Goal: Information Seeking & Learning: Learn about a topic

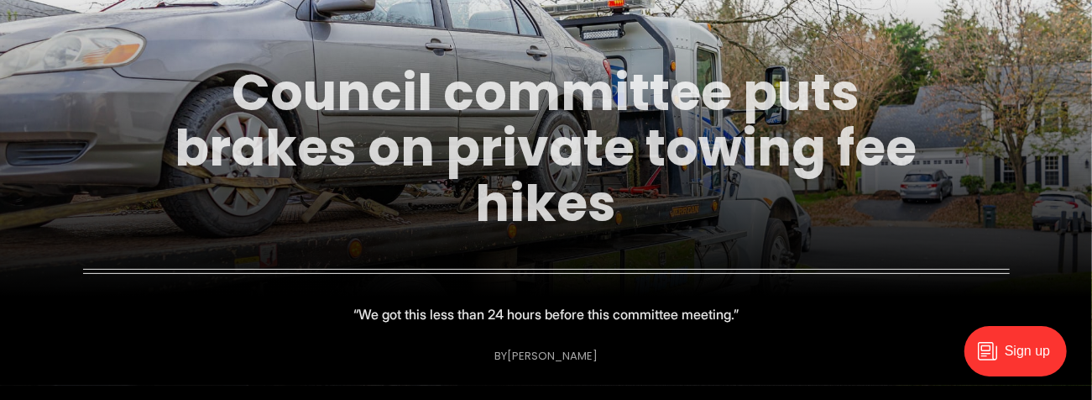
scroll to position [144, 0]
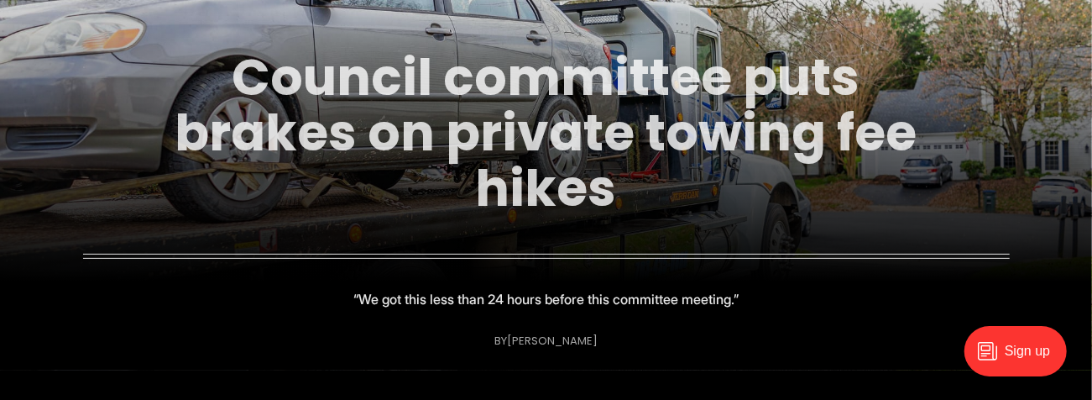
click at [562, 138] on link "Council committee puts brakes on private towing fee hikes" at bounding box center [546, 132] width 742 height 181
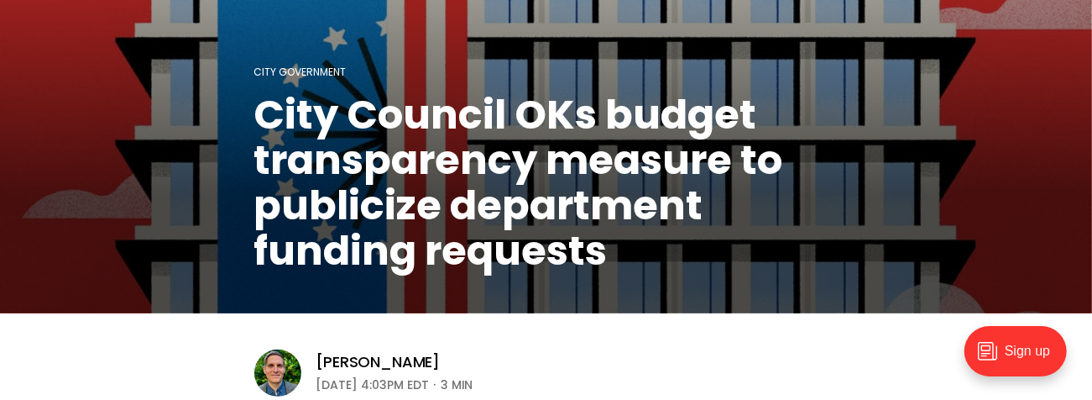
scroll to position [239, 0]
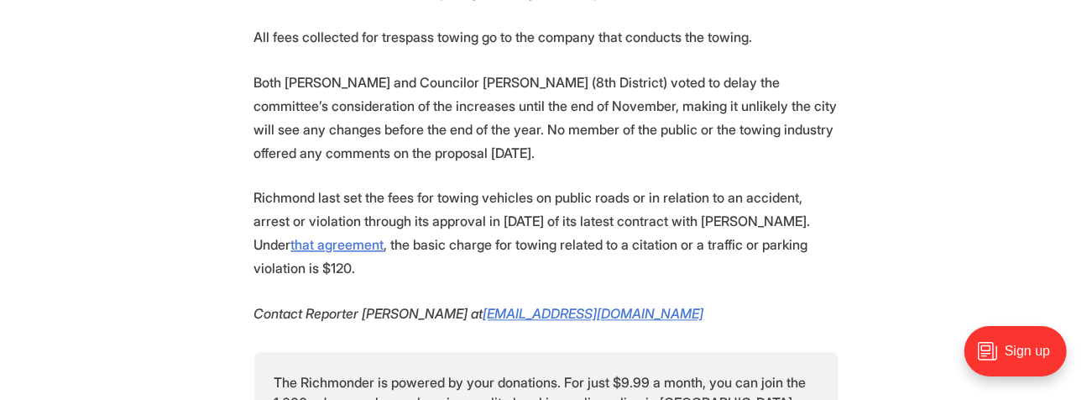
scroll to position [1823, 0]
